Goal: Task Accomplishment & Management: Manage account settings

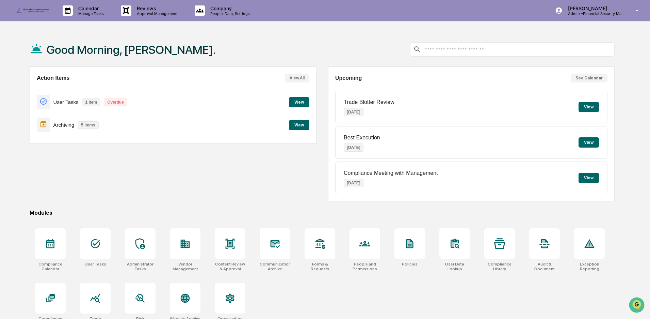
click at [303, 100] on button "View" at bounding box center [299, 102] width 20 height 10
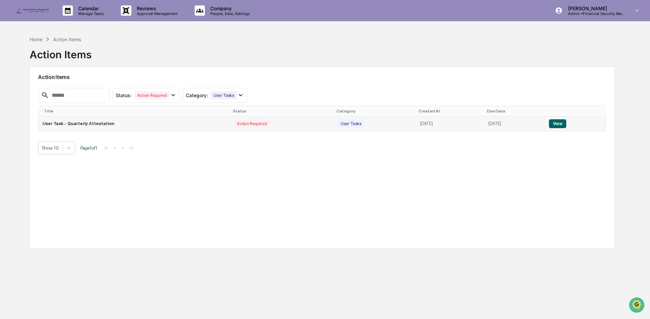
click at [558, 122] on button "View" at bounding box center [557, 123] width 17 height 9
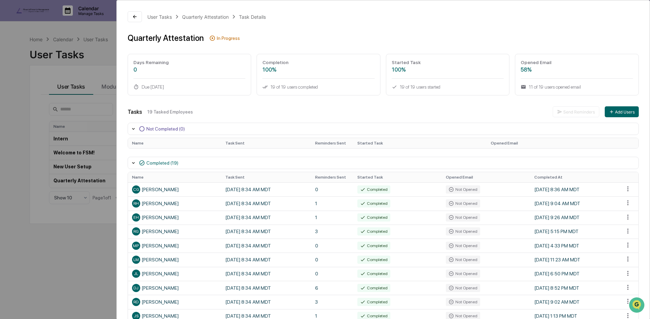
click at [85, 61] on div "User Tasks Quarterly Attestation Task Details Quarterly Attestation In Progress…" at bounding box center [325, 159] width 650 height 319
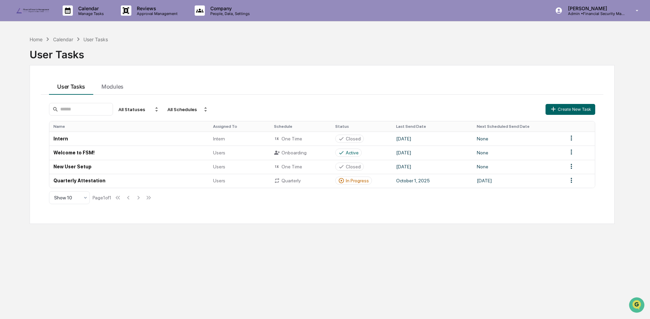
click at [31, 14] on link at bounding box center [36, 10] width 41 height 21
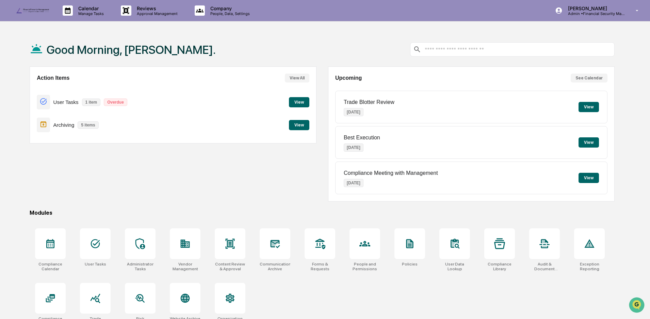
click at [300, 126] on button "View" at bounding box center [299, 125] width 20 height 10
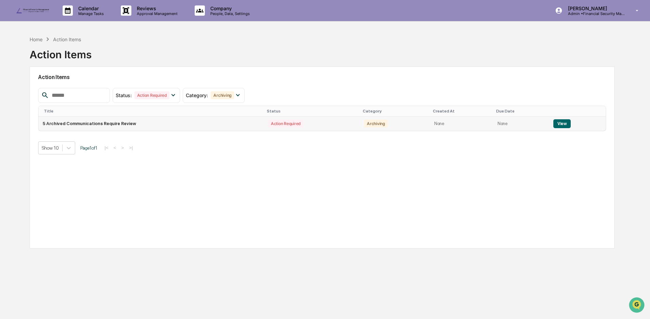
click at [559, 122] on button "View" at bounding box center [561, 123] width 17 height 9
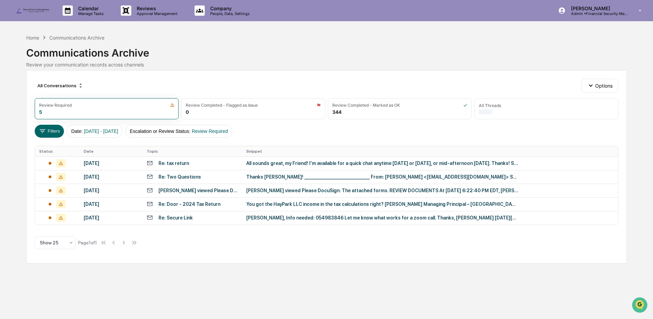
click at [321, 162] on div "All sounds great, my Friend! I’m available for a quick chat anytime [DATE] or […" at bounding box center [382, 162] width 272 height 5
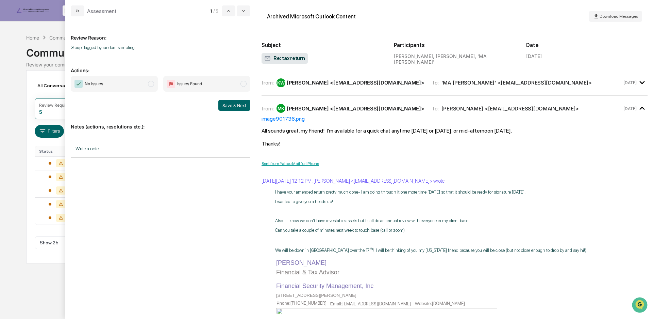
click at [116, 83] on span "No Issues" at bounding box center [114, 84] width 87 height 16
click at [239, 106] on button "Save & Next" at bounding box center [234, 105] width 32 height 11
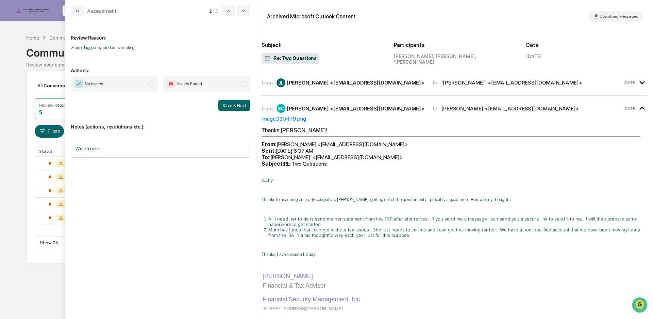
click at [123, 84] on span "No Issues" at bounding box center [114, 84] width 87 height 16
click at [221, 105] on button "Save & Next" at bounding box center [234, 105] width 32 height 11
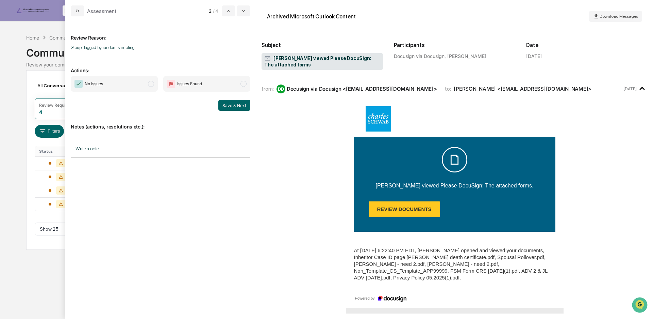
click at [96, 83] on span "No Issues" at bounding box center [94, 83] width 18 height 7
click at [229, 106] on button "Save & Next" at bounding box center [234, 105] width 32 height 11
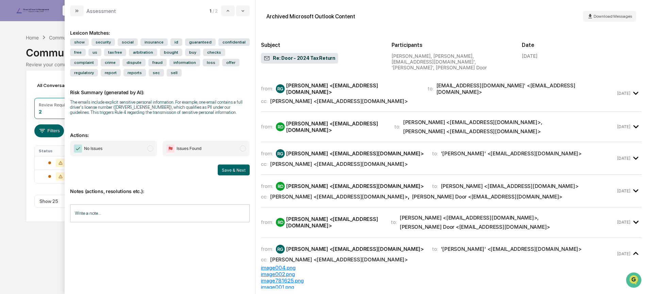
click at [40, 40] on icon at bounding box center [43, 37] width 7 height 7
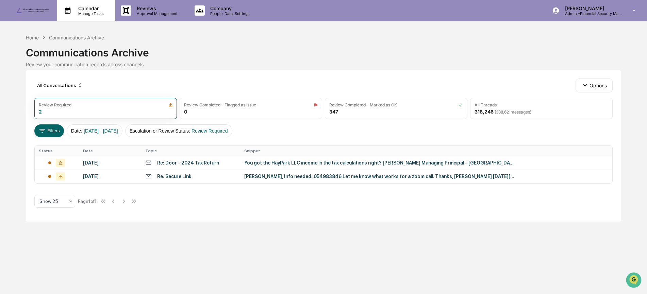
click at [90, 12] on p "Manage Tasks" at bounding box center [90, 13] width 34 height 5
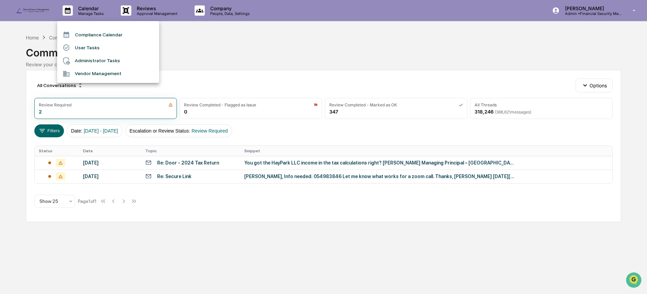
click at [98, 35] on li "Compliance Calendar" at bounding box center [108, 34] width 102 height 13
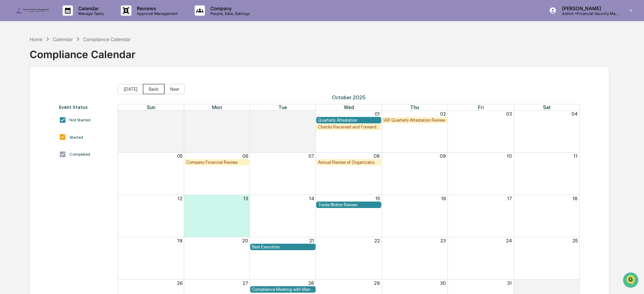
click at [145, 88] on button "Back" at bounding box center [153, 89] width 21 height 10
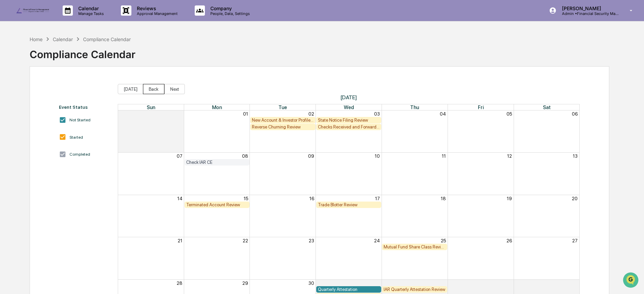
click at [151, 90] on button "Back" at bounding box center [153, 89] width 21 height 10
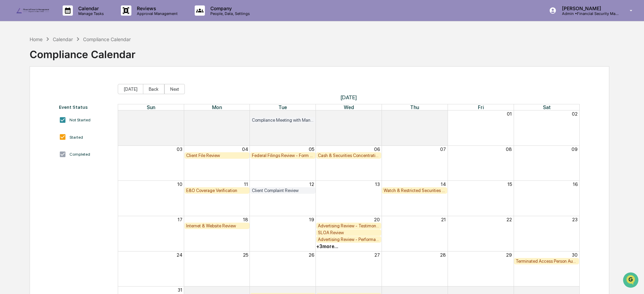
click at [151, 90] on button "Back" at bounding box center [153, 89] width 21 height 10
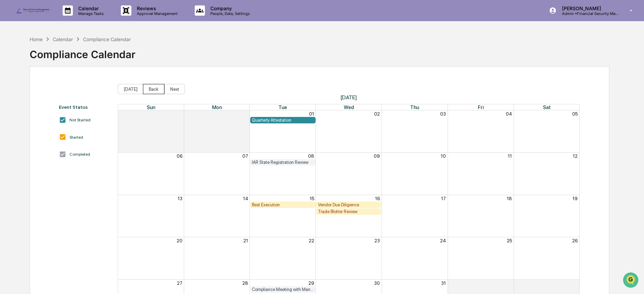
click at [147, 91] on button "Back" at bounding box center [153, 89] width 21 height 10
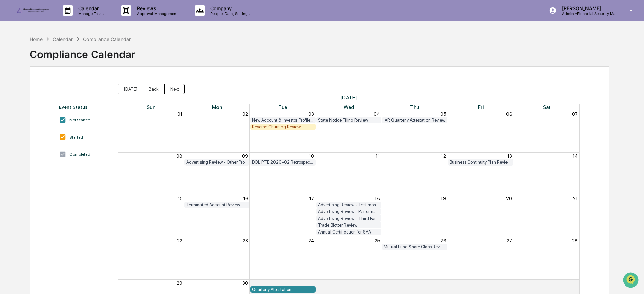
click at [168, 90] on button "Next" at bounding box center [174, 89] width 20 height 10
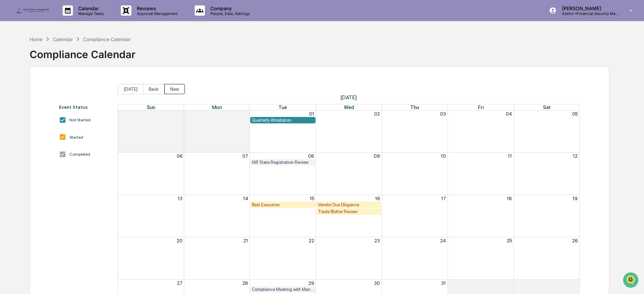
click at [168, 90] on button "Next" at bounding box center [174, 89] width 20 height 10
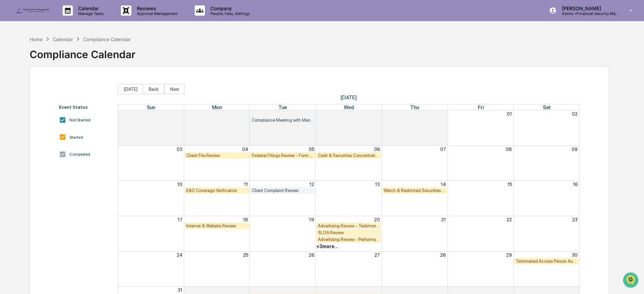
click at [35, 10] on img at bounding box center [32, 10] width 33 height 5
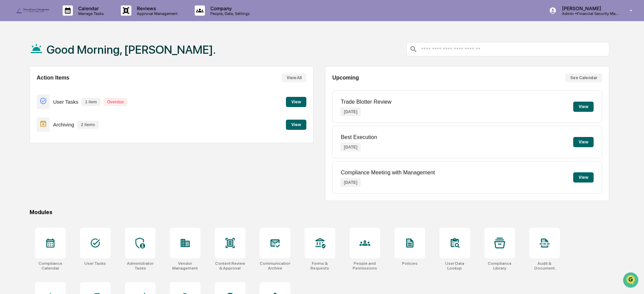
click at [298, 126] on button "View" at bounding box center [296, 125] width 20 height 10
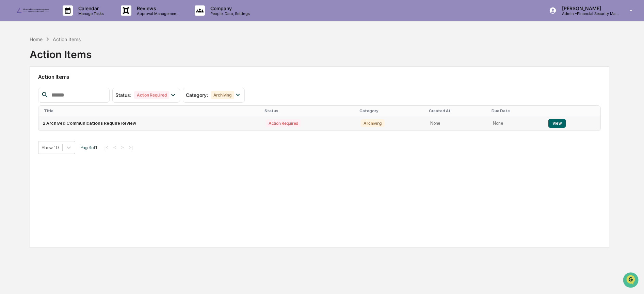
click at [557, 123] on button "View" at bounding box center [556, 123] width 17 height 9
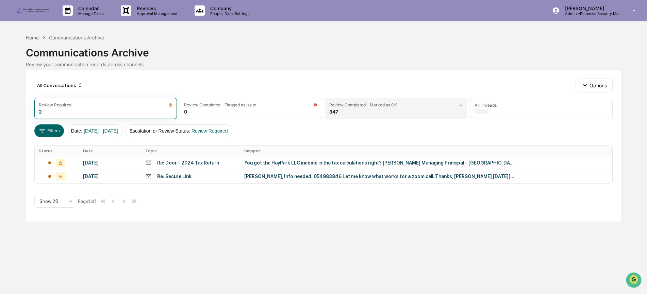
click at [364, 109] on div "Review Completed - Marked as OK 347" at bounding box center [396, 108] width 143 height 21
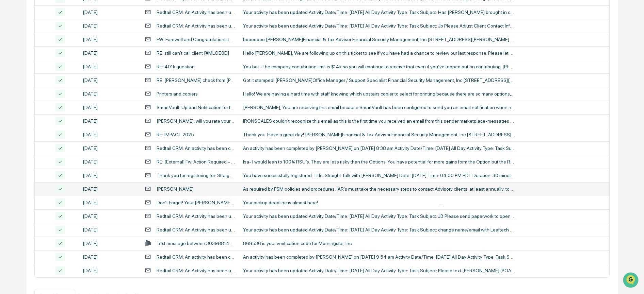
scroll to position [241, 0]
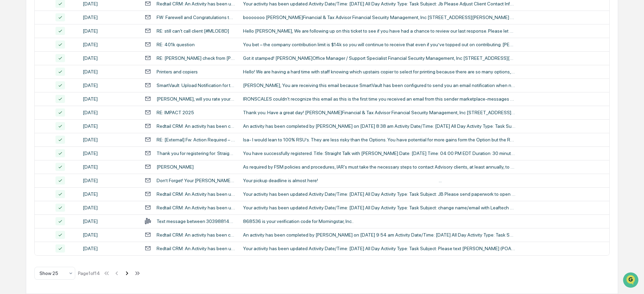
click at [129, 274] on icon at bounding box center [126, 273] width 7 height 7
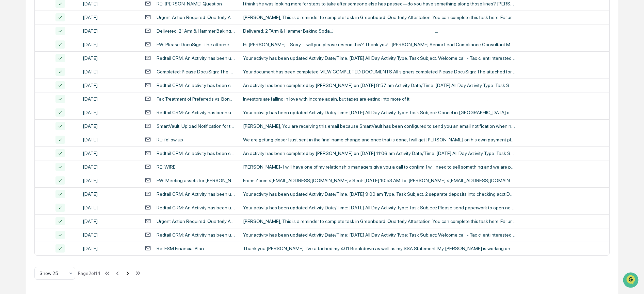
click at [129, 274] on icon at bounding box center [127, 273] width 7 height 7
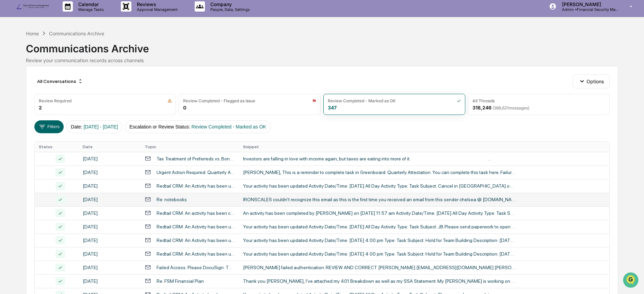
scroll to position [0, 0]
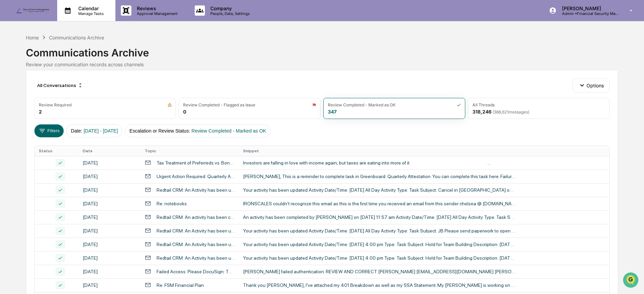
click at [87, 7] on p "Calendar" at bounding box center [90, 8] width 34 height 6
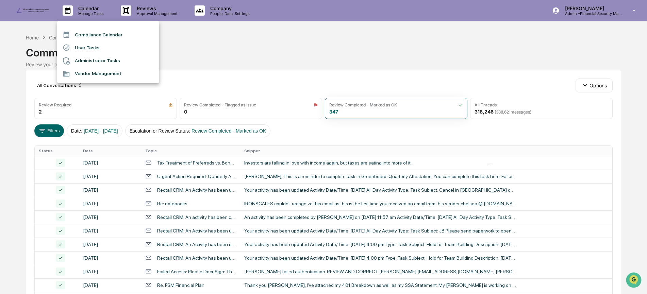
click at [87, 32] on li "Compliance Calendar" at bounding box center [108, 34] width 102 height 13
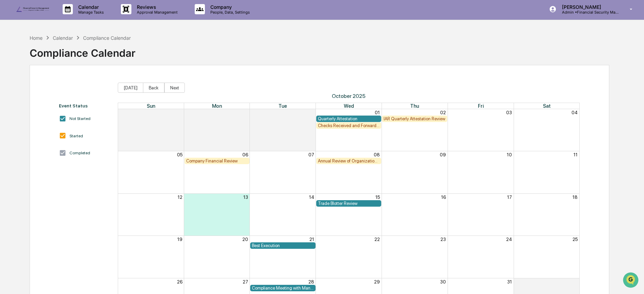
scroll to position [8, 0]
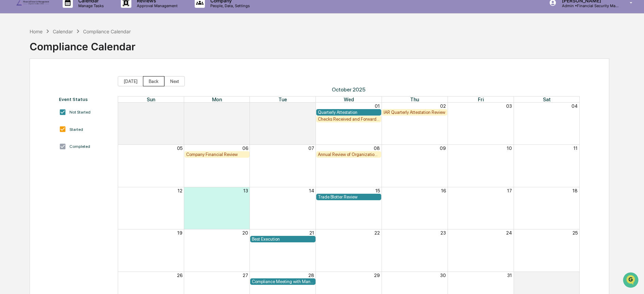
click at [152, 78] on button "Back" at bounding box center [153, 81] width 21 height 10
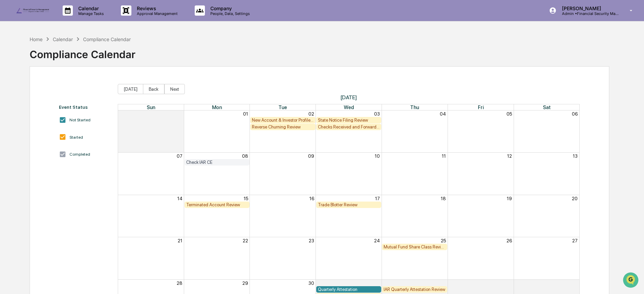
click at [38, 7] on link at bounding box center [36, 10] width 41 height 21
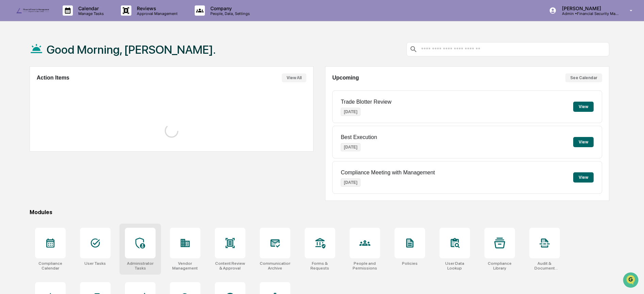
scroll to position [42, 0]
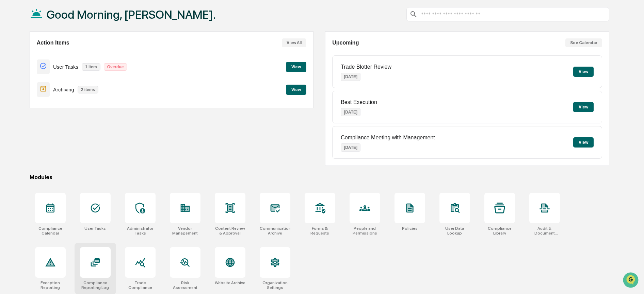
click at [91, 257] on icon at bounding box center [95, 262] width 11 height 11
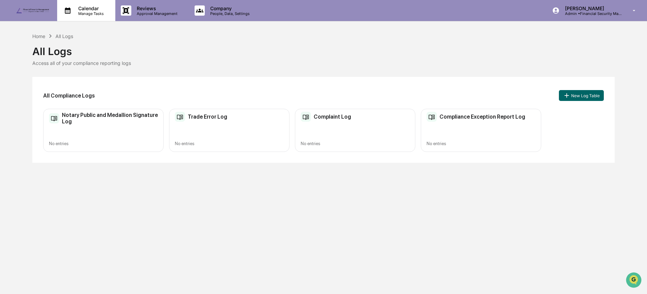
click at [103, 12] on p "Manage Tasks" at bounding box center [90, 13] width 34 height 5
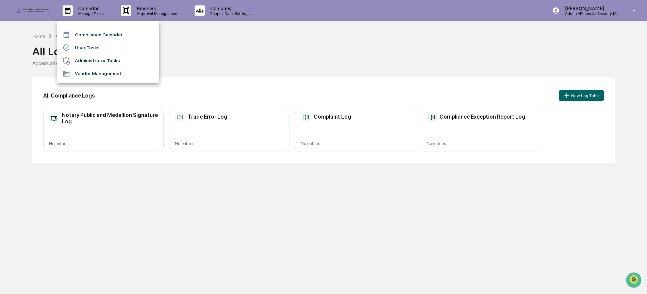
click at [97, 34] on li "Compliance Calendar" at bounding box center [108, 34] width 102 height 13
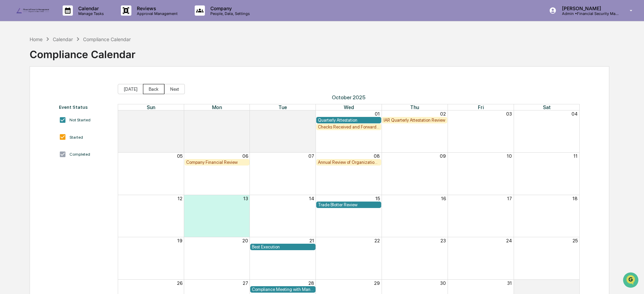
click at [148, 89] on button "Back" at bounding box center [153, 89] width 21 height 10
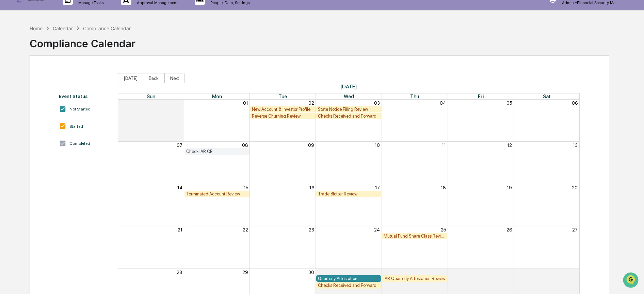
scroll to position [52, 0]
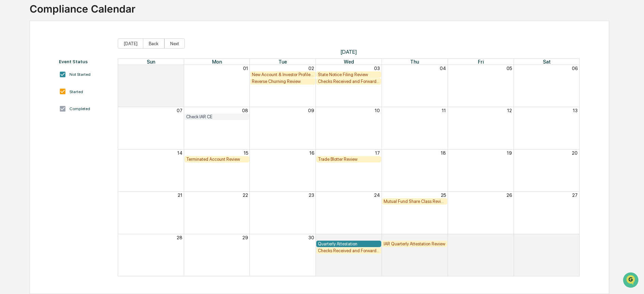
click at [80, 151] on div "Event Status Not Started Started Completed" at bounding box center [85, 168] width 52 height 218
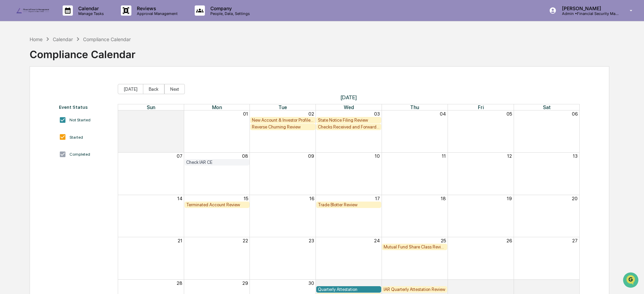
click at [32, 9] on img at bounding box center [32, 10] width 33 height 5
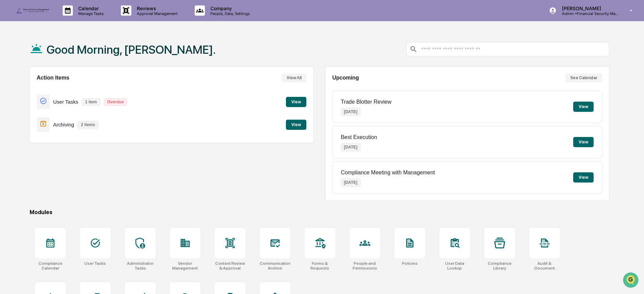
click at [293, 101] on button "View" at bounding box center [296, 102] width 20 height 10
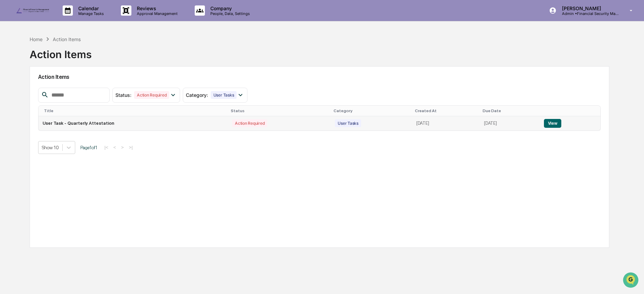
click at [551, 122] on button "View" at bounding box center [552, 123] width 17 height 9
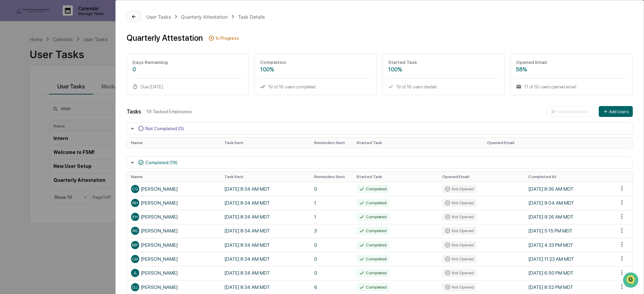
click at [137, 16] on button at bounding box center [134, 16] width 14 height 11
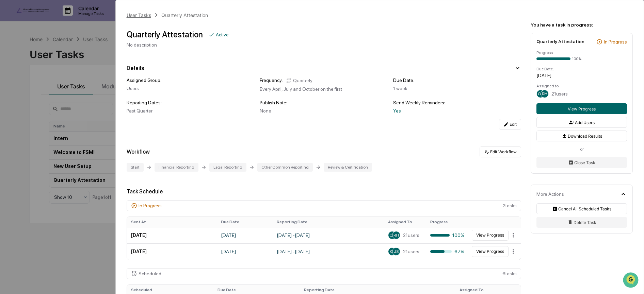
click at [138, 15] on div "User Tasks" at bounding box center [139, 15] width 25 height 6
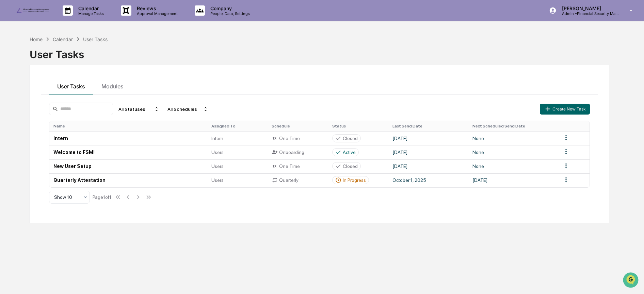
click at [65, 40] on div "Calendar" at bounding box center [63, 39] width 20 height 6
click at [65, 37] on div "Calendar" at bounding box center [63, 39] width 20 height 6
click at [39, 8] on img at bounding box center [32, 10] width 33 height 5
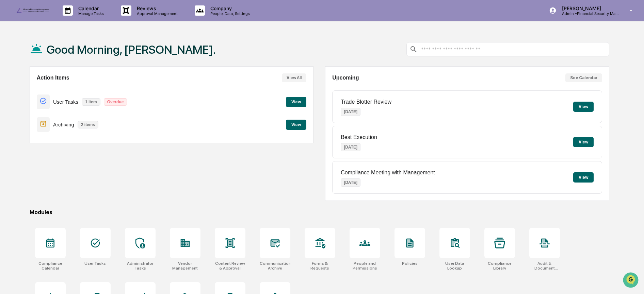
scroll to position [40, 0]
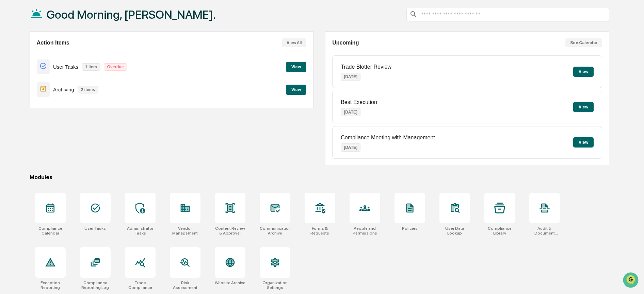
click at [295, 62] on button "View" at bounding box center [296, 67] width 20 height 10
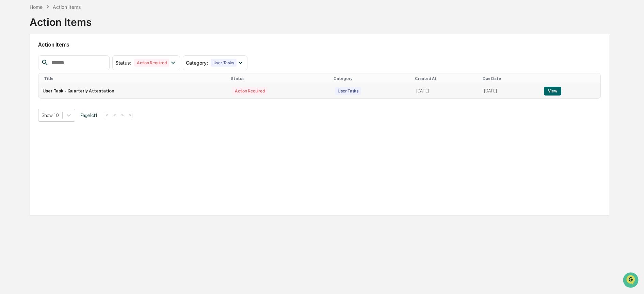
click at [551, 87] on button "View" at bounding box center [552, 91] width 17 height 9
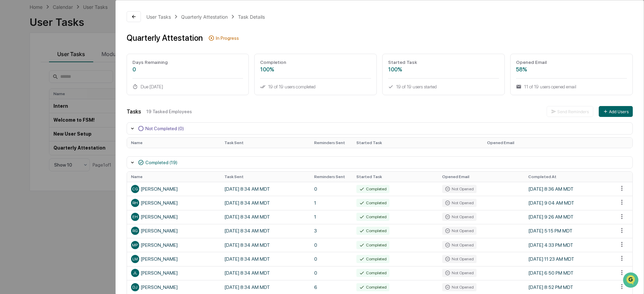
click at [260, 129] on div "Not Completed (0)" at bounding box center [380, 129] width 506 height 12
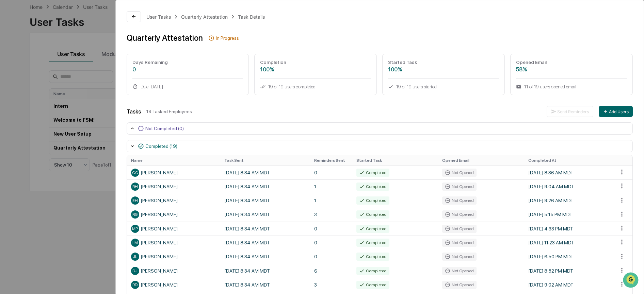
click at [260, 128] on div "Not Completed (0)" at bounding box center [380, 129] width 506 height 12
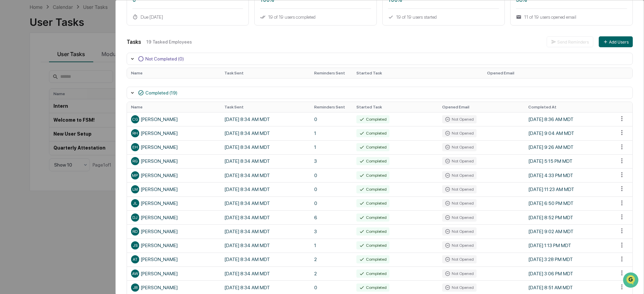
scroll to position [186, 0]
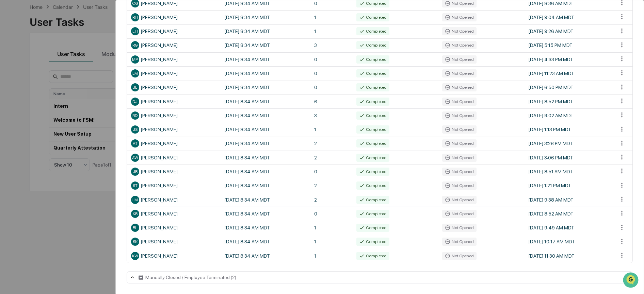
click at [234, 280] on div "Manually Closed / Employee Terminated (2)" at bounding box center [380, 278] width 506 height 12
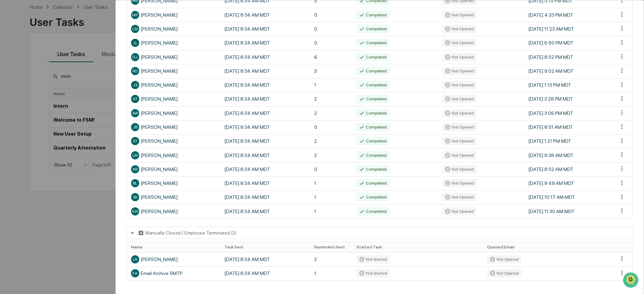
click at [200, 234] on div "Manually Closed / Employee Terminated (2)" at bounding box center [190, 232] width 91 height 5
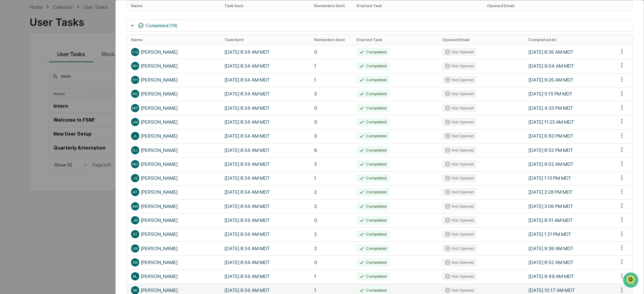
scroll to position [0, 0]
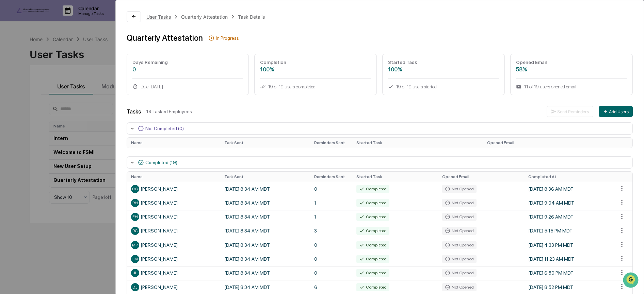
click at [158, 16] on div "User Tasks" at bounding box center [158, 17] width 25 height 6
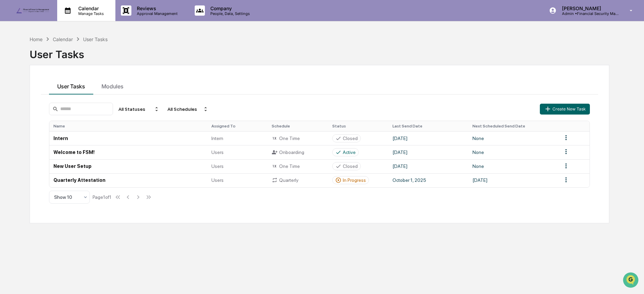
click at [82, 13] on p "Manage Tasks" at bounding box center [90, 13] width 34 height 5
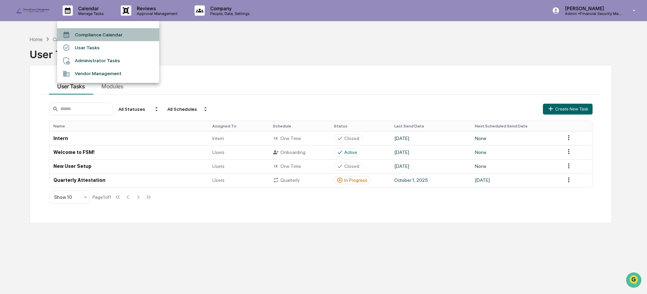
click at [92, 34] on li "Compliance Calendar" at bounding box center [108, 34] width 102 height 13
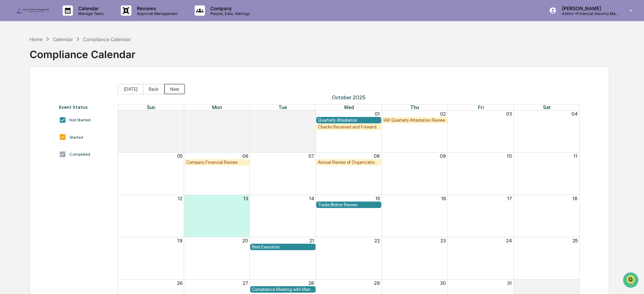
click at [166, 89] on button "Next" at bounding box center [174, 89] width 20 height 10
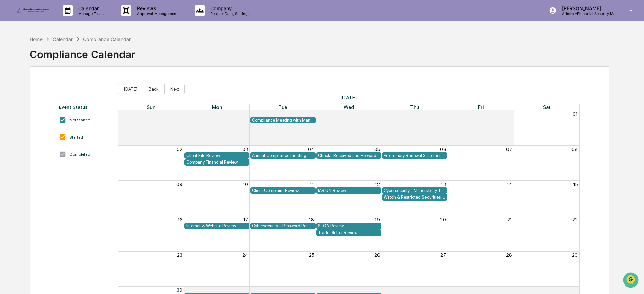
click at [149, 88] on button "Back" at bounding box center [153, 89] width 21 height 10
